Goal: Task Accomplishment & Management: Use online tool/utility

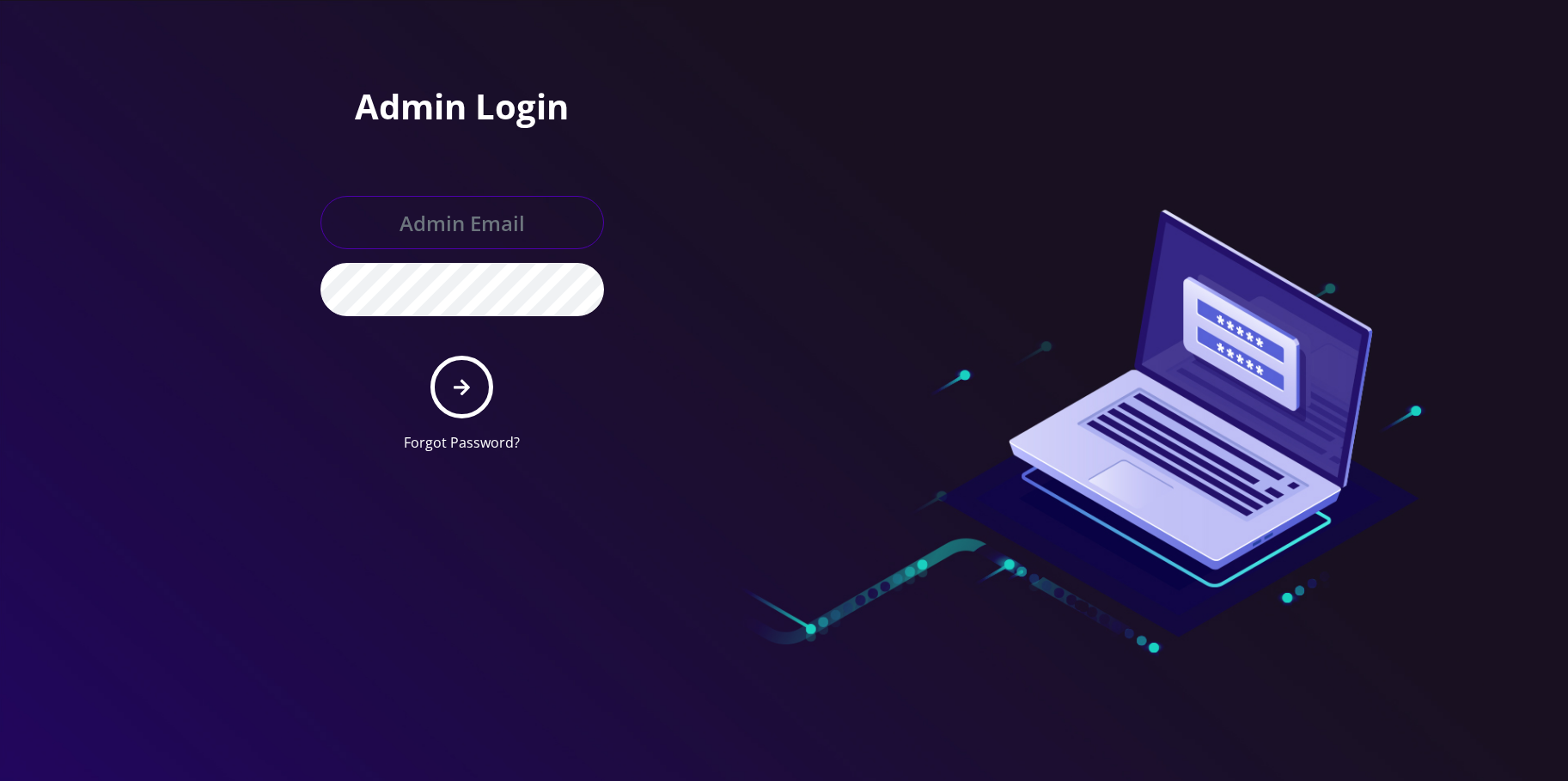
type input "allchoiceconnect@britewireless.com"
click at [464, 392] on icon "submit" at bounding box center [462, 387] width 16 height 16
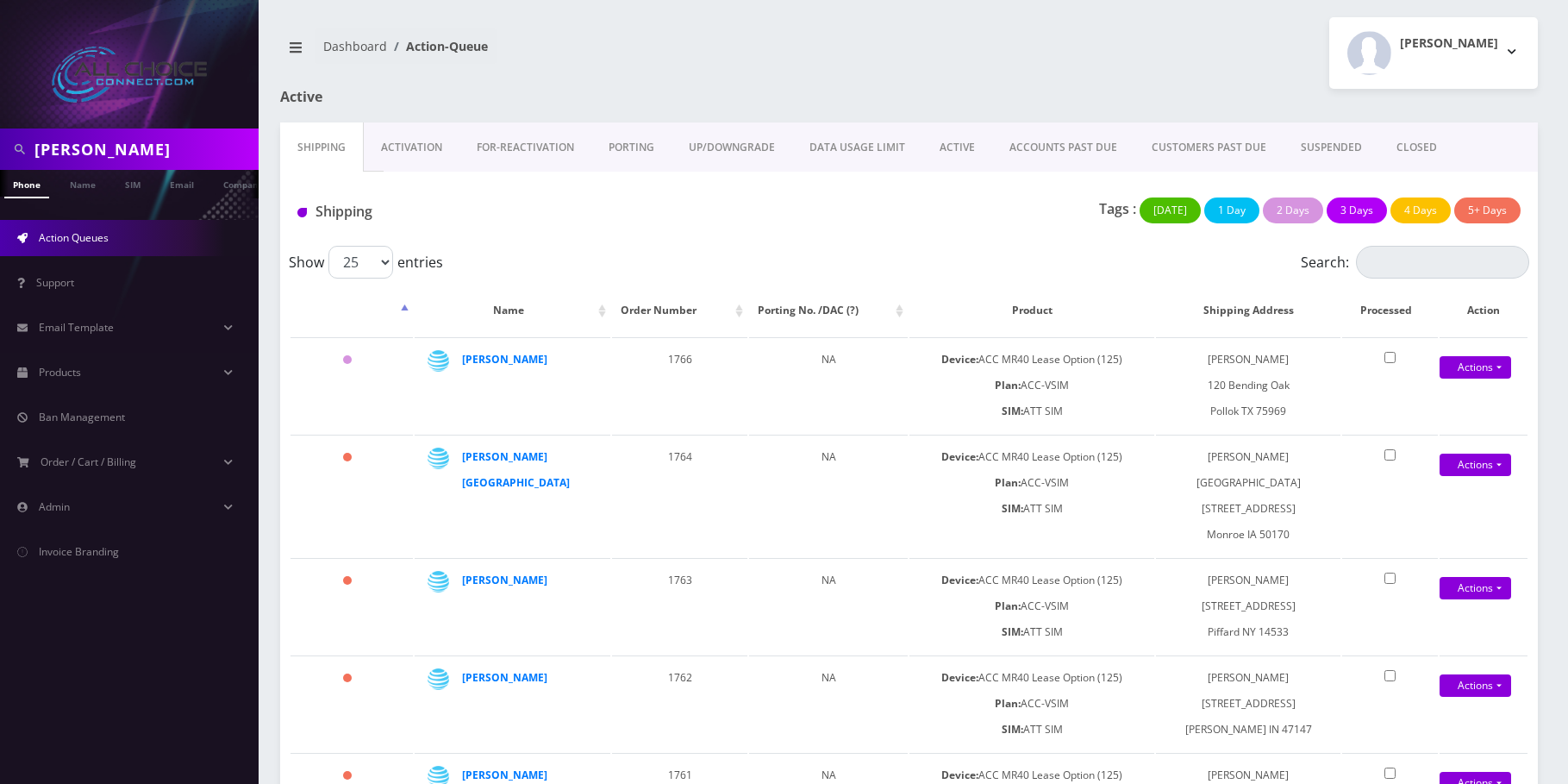
click at [74, 153] on input "[PERSON_NAME]" at bounding box center [144, 149] width 219 height 33
paste input "918‑937‑3412 -"
click at [72, 143] on input "918‑937‑3412" at bounding box center [144, 149] width 219 height 33
click at [98, 143] on input "918937‑3412" at bounding box center [144, 149] width 219 height 33
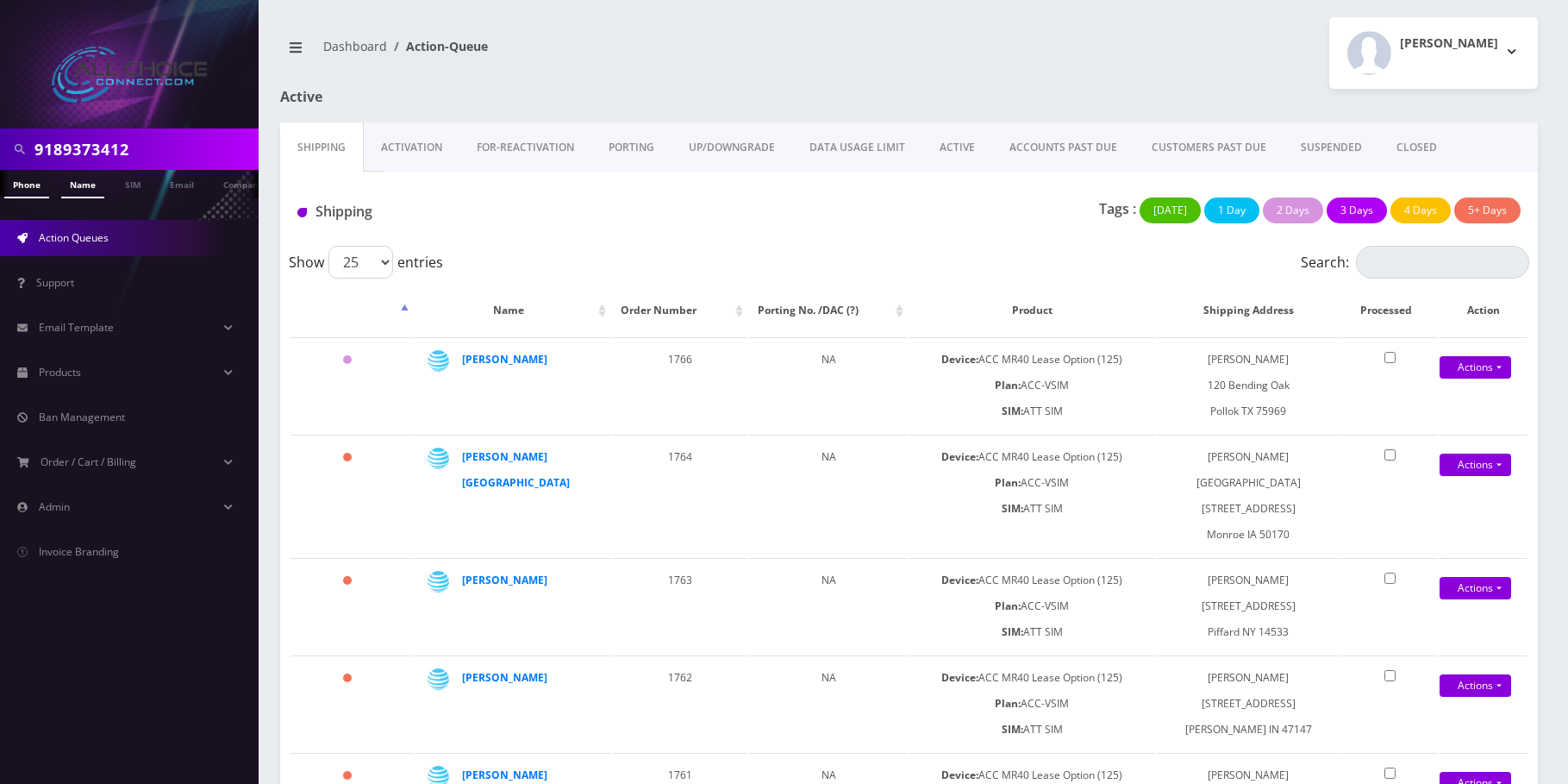
type input "9189373412"
click at [86, 181] on link "Name" at bounding box center [82, 184] width 43 height 28
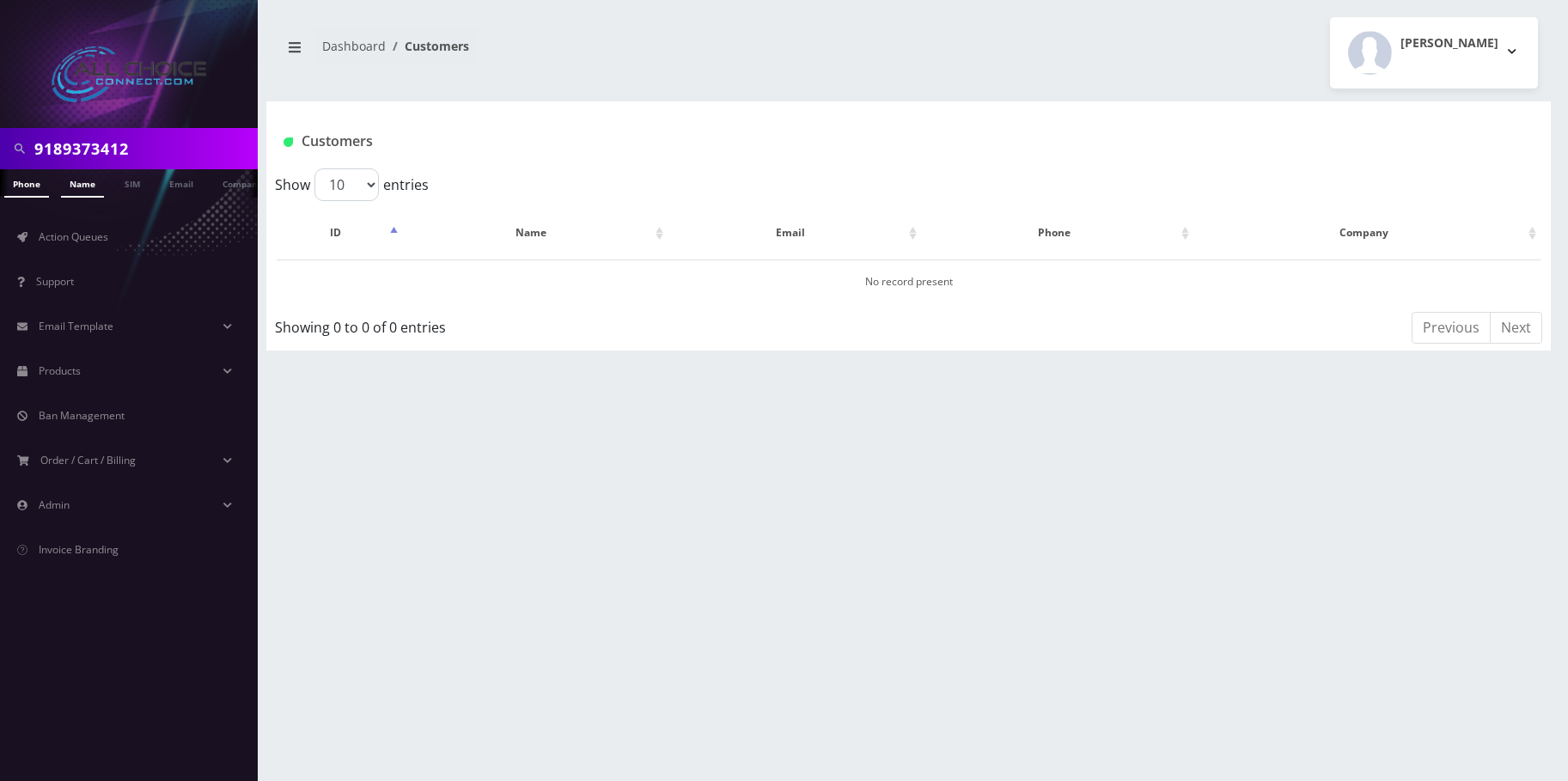
click at [39, 183] on link "Phone" at bounding box center [27, 183] width 45 height 28
click at [85, 155] on input "9189373412" at bounding box center [144, 149] width 219 height 33
type input "angela"
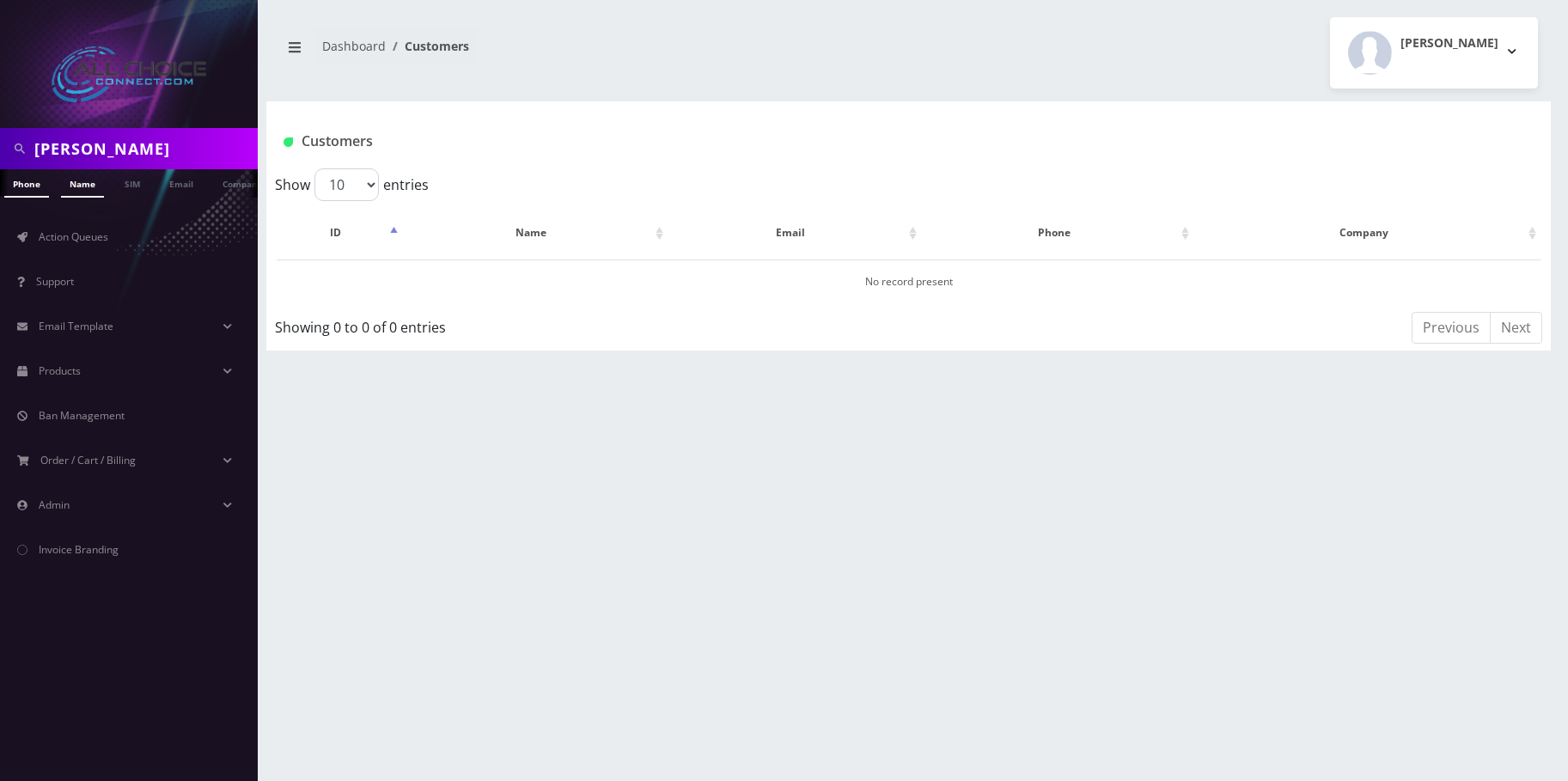
click at [88, 182] on link "Name" at bounding box center [82, 183] width 43 height 28
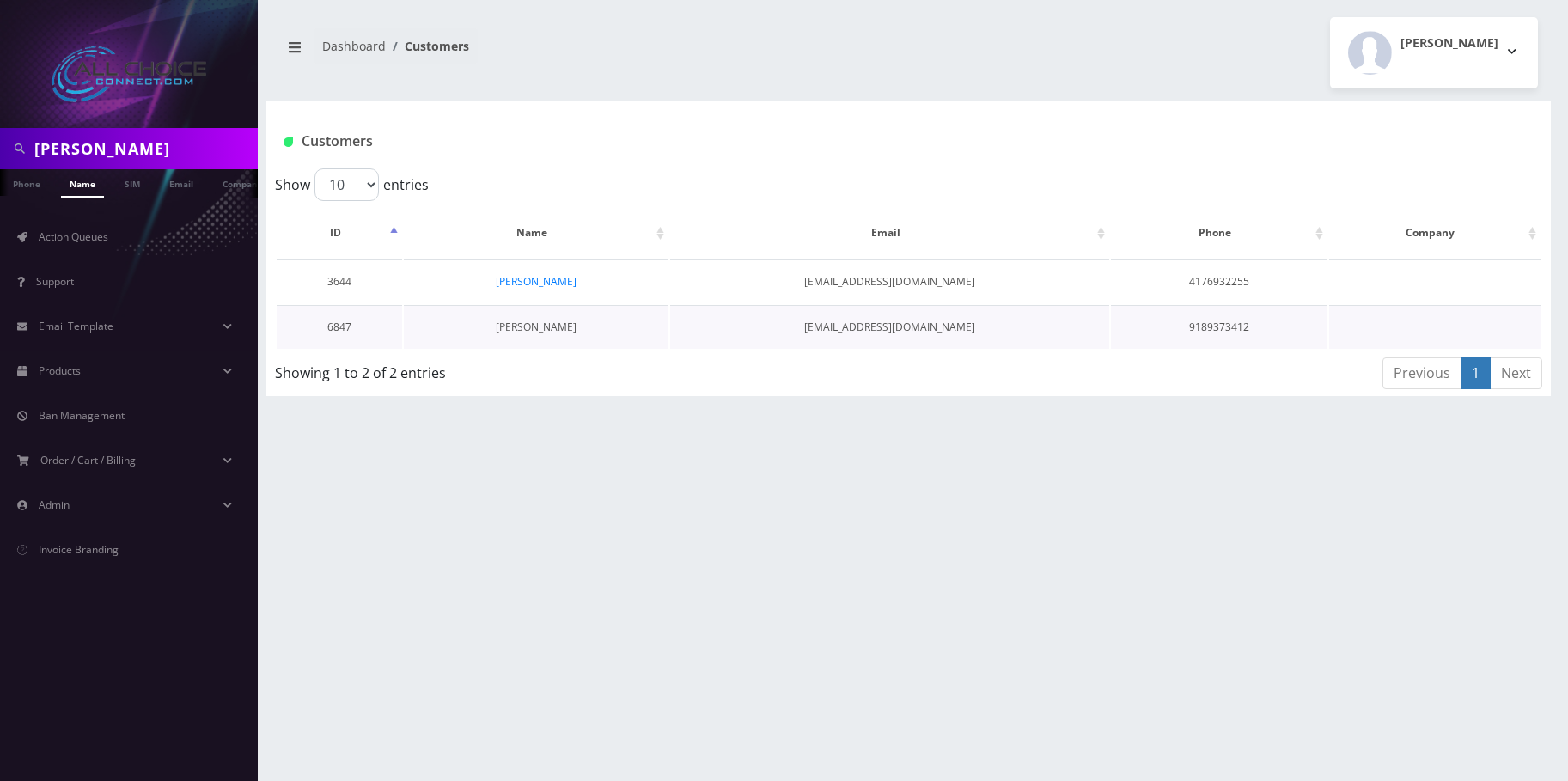
click at [544, 320] on link "Angela Johnson" at bounding box center [536, 327] width 80 height 15
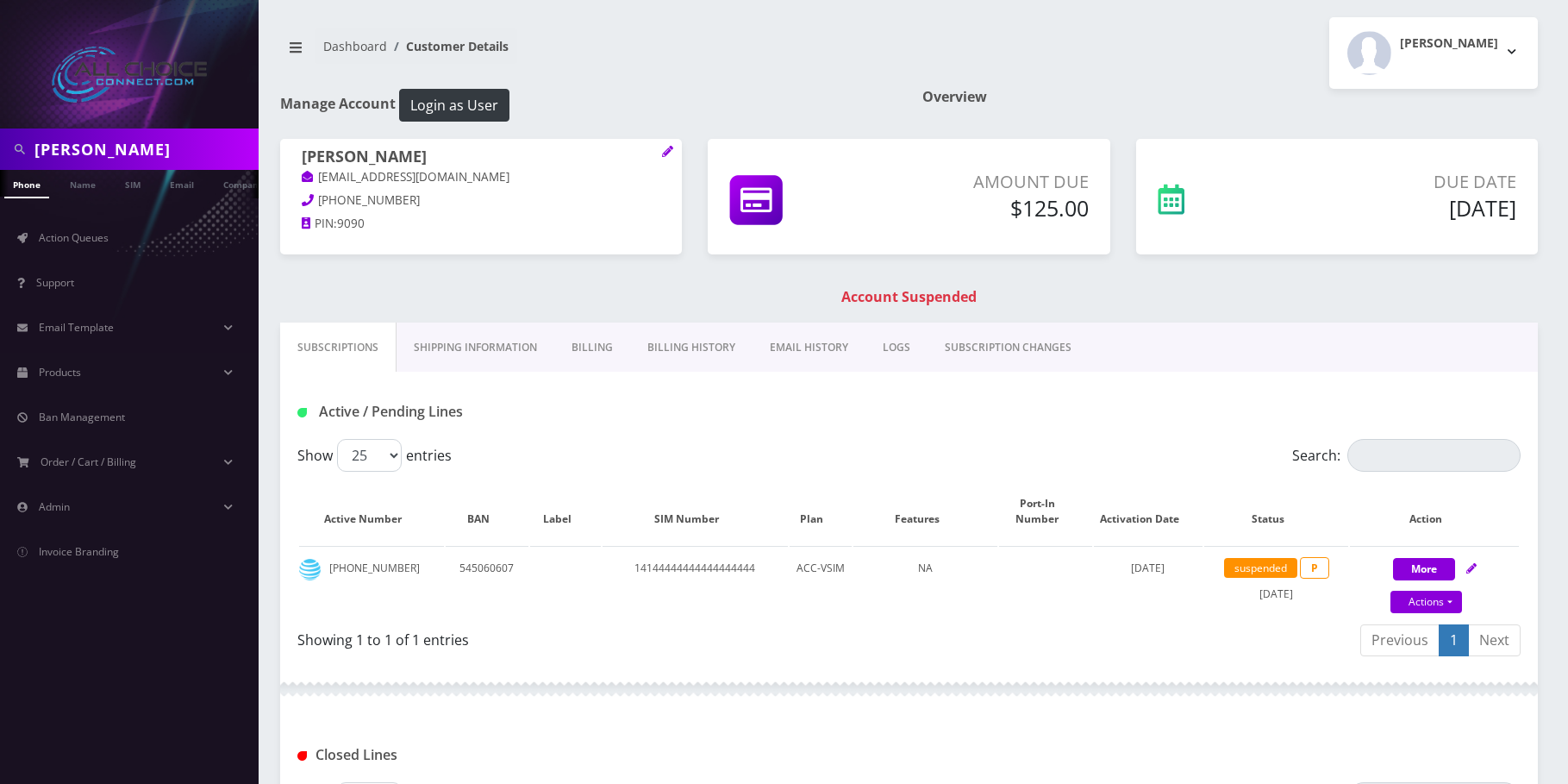
click at [608, 346] on link "Billing" at bounding box center [591, 347] width 76 height 50
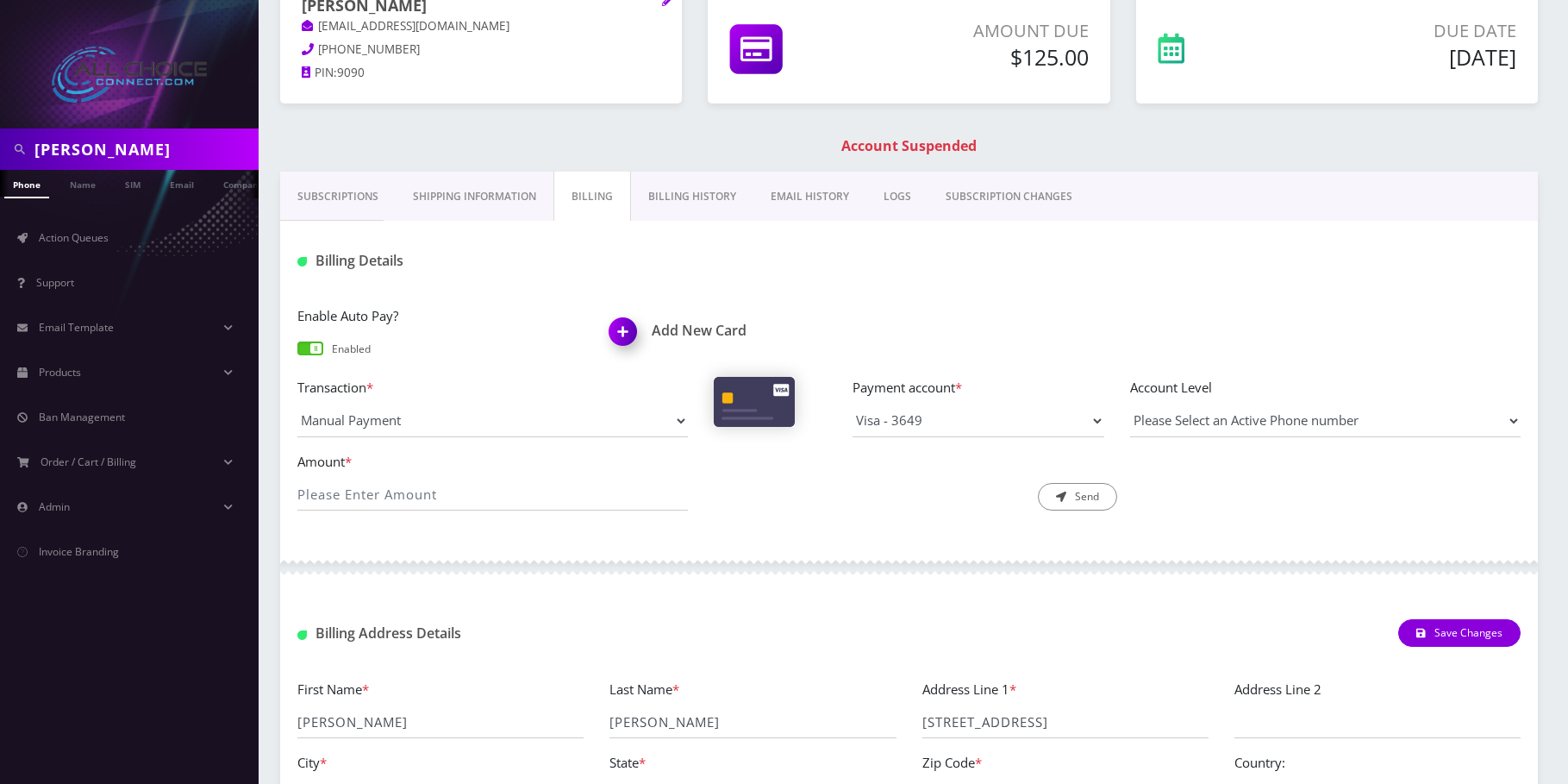
scroll to position [173, 0]
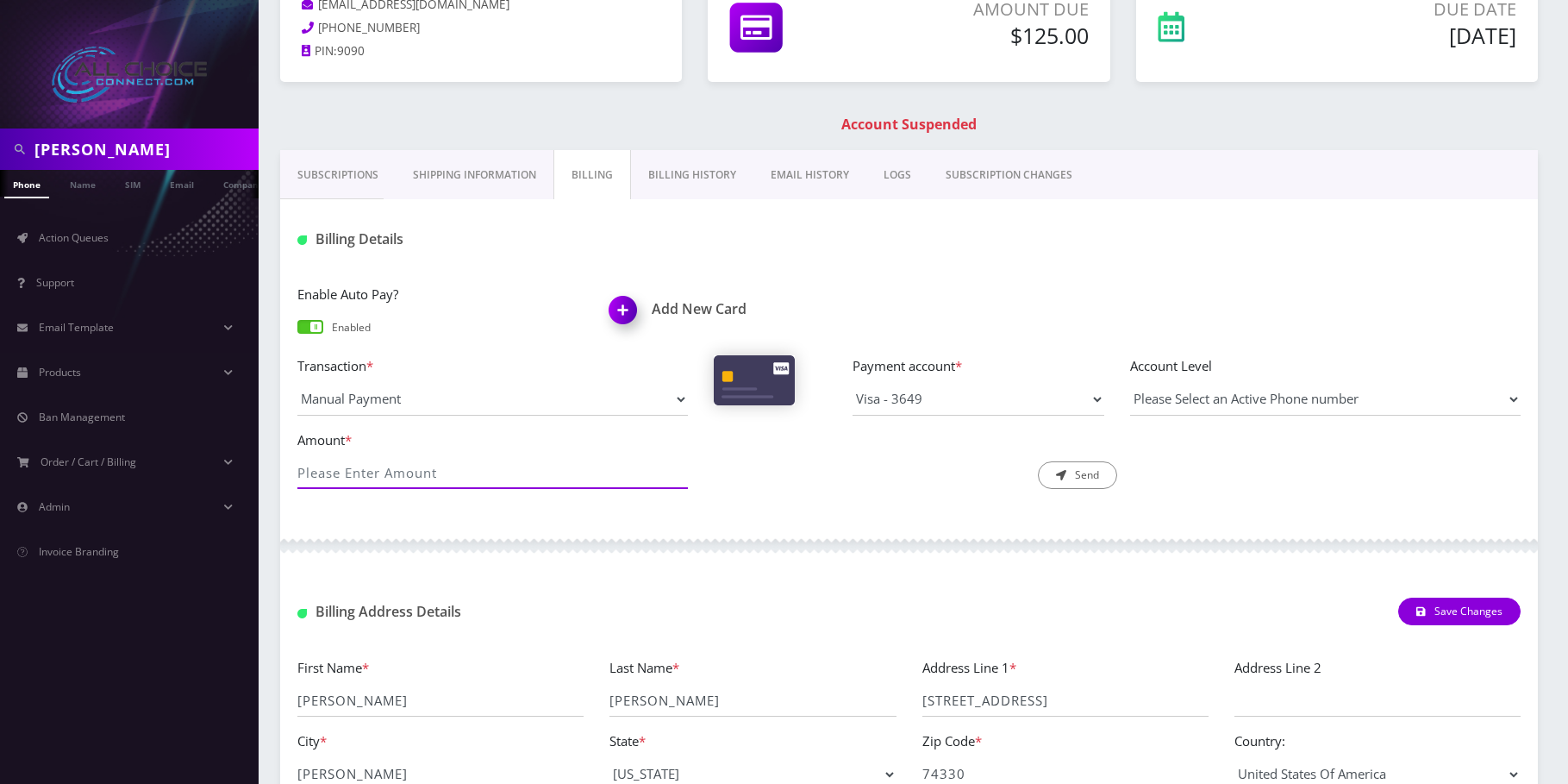
click at [392, 466] on input "Amount *" at bounding box center [492, 472] width 391 height 33
type input "125"
click at [1077, 491] on div "Amount * 125 Description * Send" at bounding box center [908, 466] width 1248 height 74
click at [1077, 475] on button "Send" at bounding box center [1077, 475] width 80 height 27
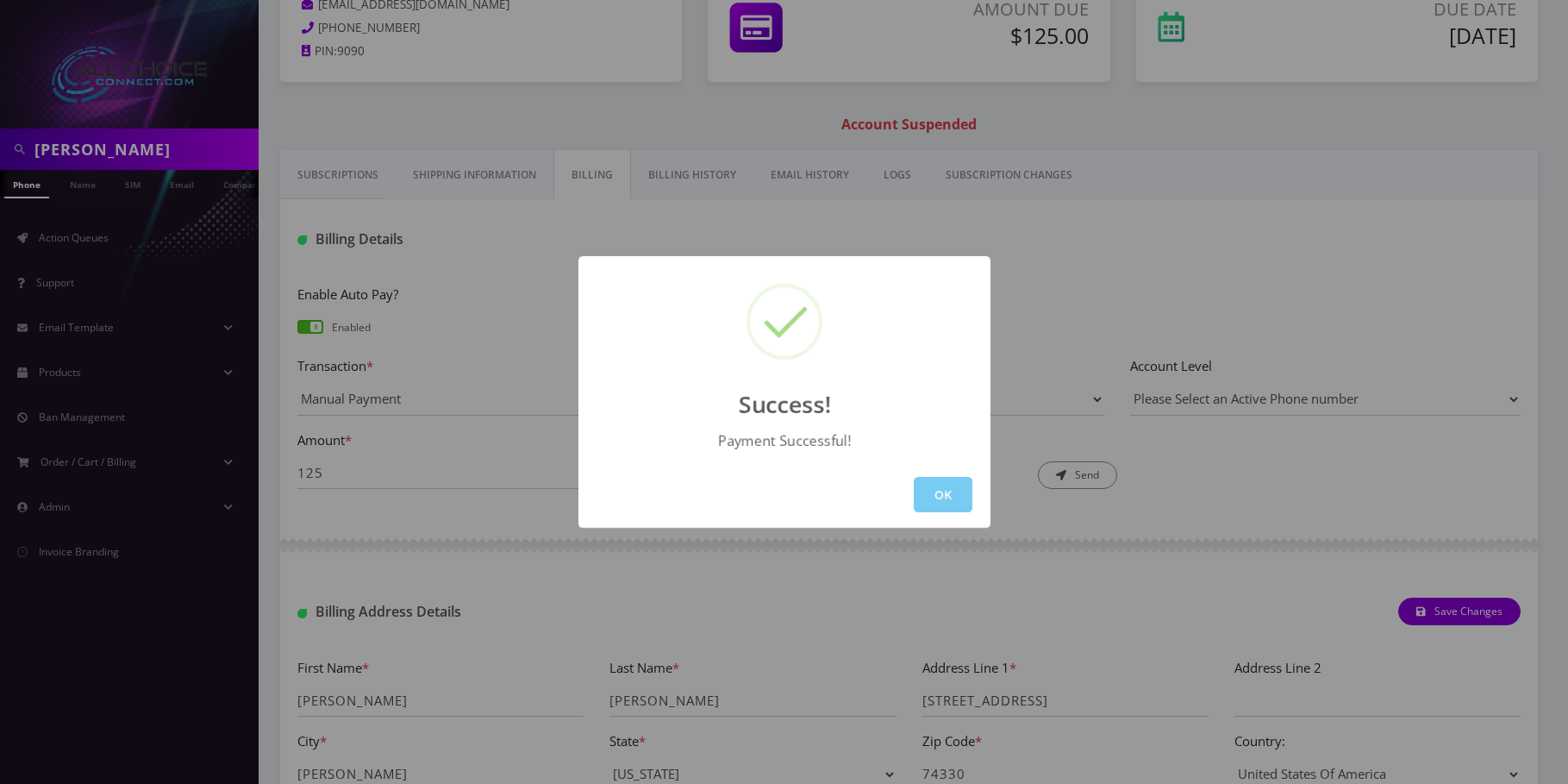
click at [932, 490] on button "OK" at bounding box center [943, 494] width 59 height 36
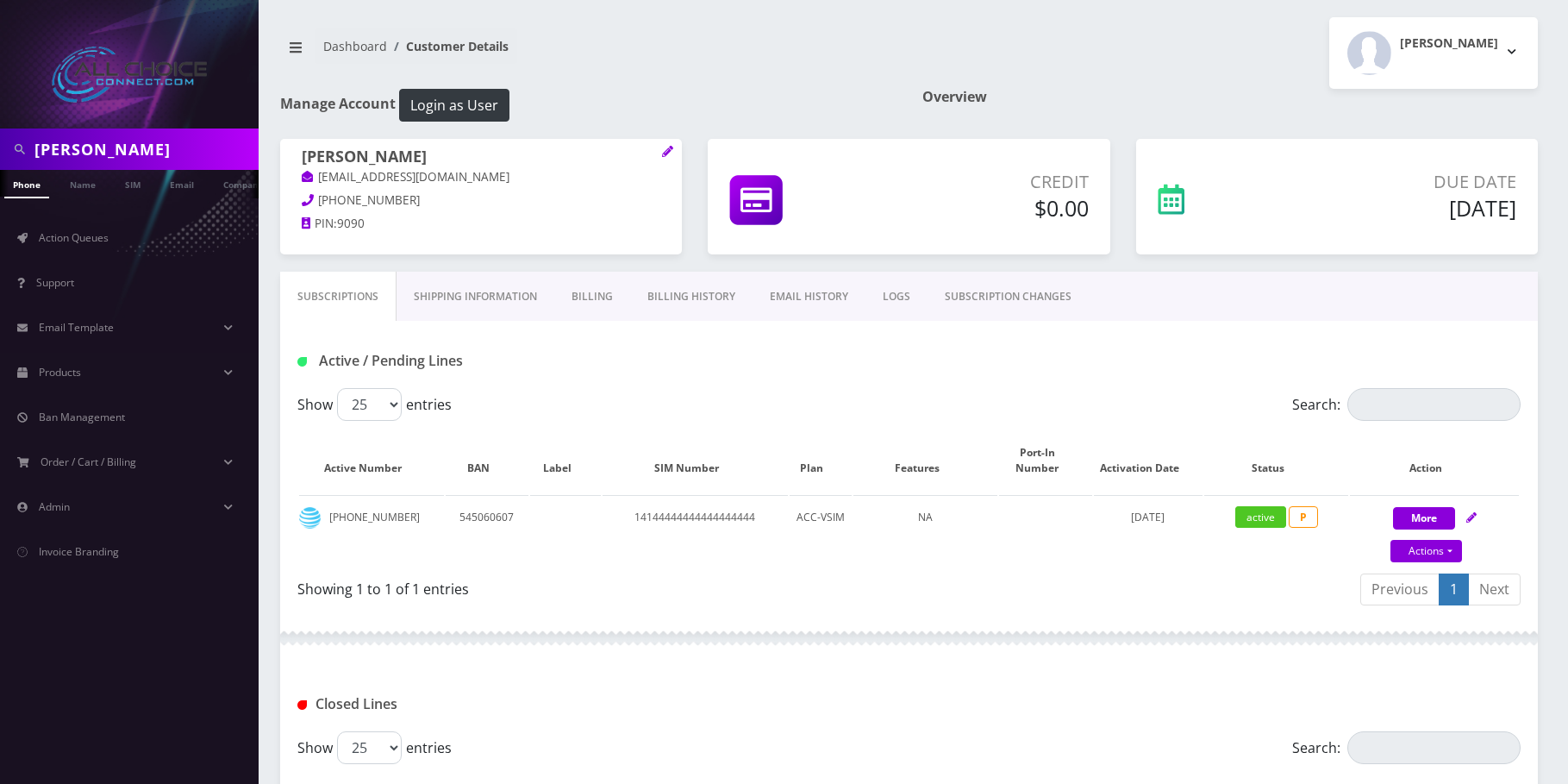
scroll to position [31, 0]
